Goal: Task Accomplishment & Management: Manage account settings

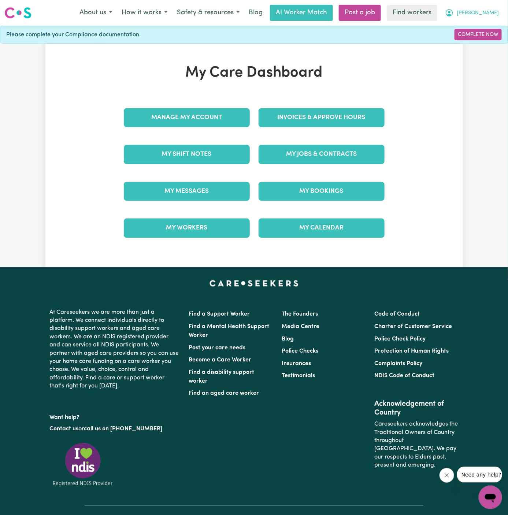
click at [492, 12] on span "[PERSON_NAME]" at bounding box center [478, 13] width 42 height 8
click at [490, 40] on link "Logout" at bounding box center [474, 42] width 58 height 14
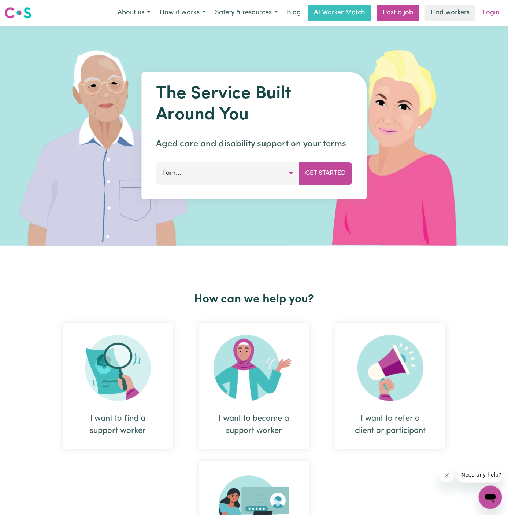
click at [494, 9] on link "Login" at bounding box center [490, 13] width 25 height 16
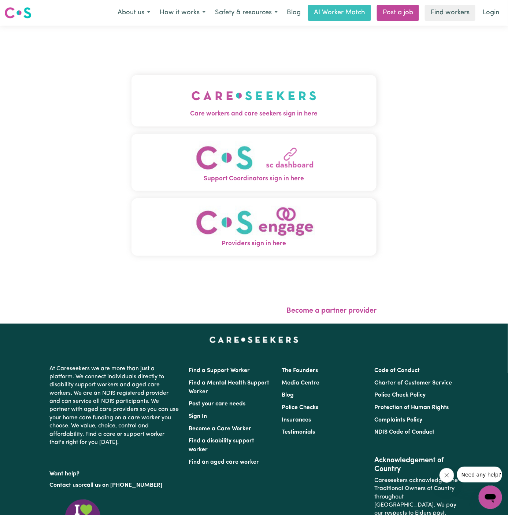
click at [214, 103] on img "Care workers and care seekers sign in here" at bounding box center [254, 95] width 125 height 27
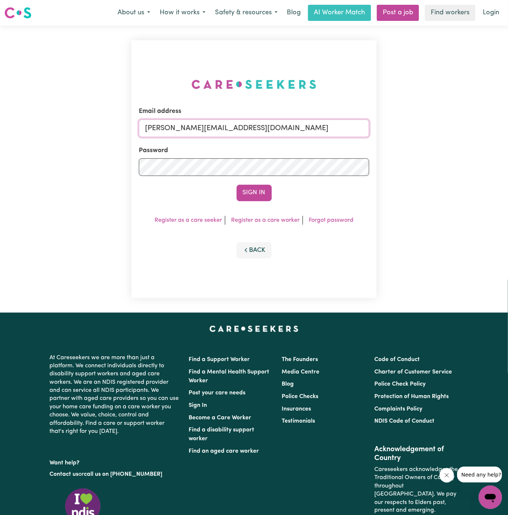
click at [275, 127] on input "[PERSON_NAME][EMAIL_ADDRESS][DOMAIN_NAME]" at bounding box center [254, 128] width 231 height 18
drag, startPoint x: 183, startPoint y: 127, endPoint x: 461, endPoint y: 136, distance: 278.5
click at [461, 136] on div "Email address [EMAIL_ADDRESS][DOMAIN_NAME] Password Sign In Register as a care …" at bounding box center [254, 169] width 508 height 287
click at [193, 130] on input "superuser~dimko" at bounding box center [254, 128] width 231 height 18
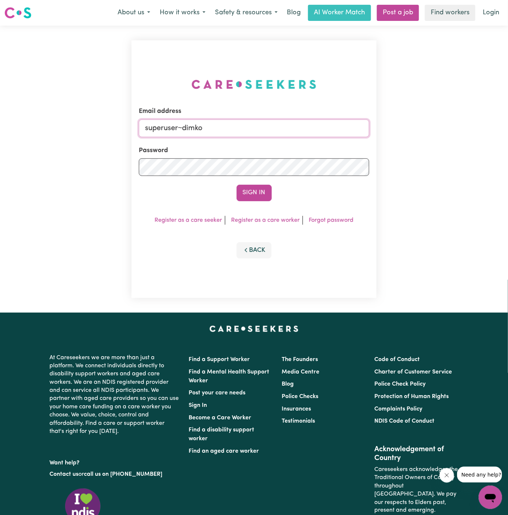
paste input "[EMAIL_ADDRESS][DOMAIN_NAME]"
type input "[EMAIL_ADDRESS][DOMAIN_NAME]"
click at [237, 185] on button "Sign In" at bounding box center [254, 193] width 35 height 16
